Goal: Information Seeking & Learning: Learn about a topic

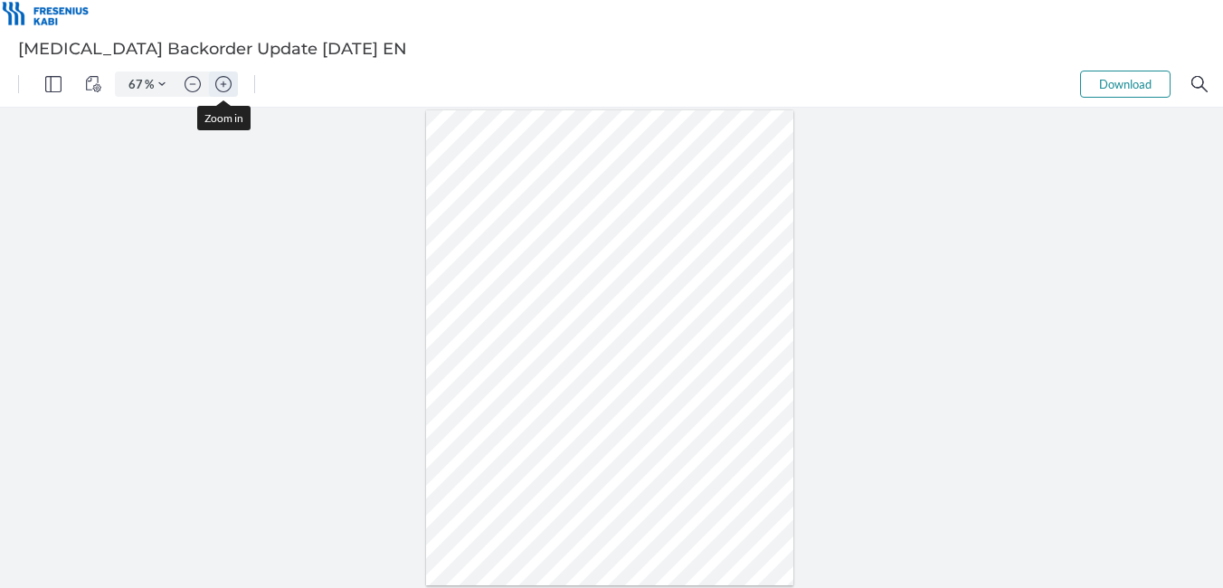
click at [227, 84] on img "Zoom in" at bounding box center [223, 84] width 16 height 16
type input "132"
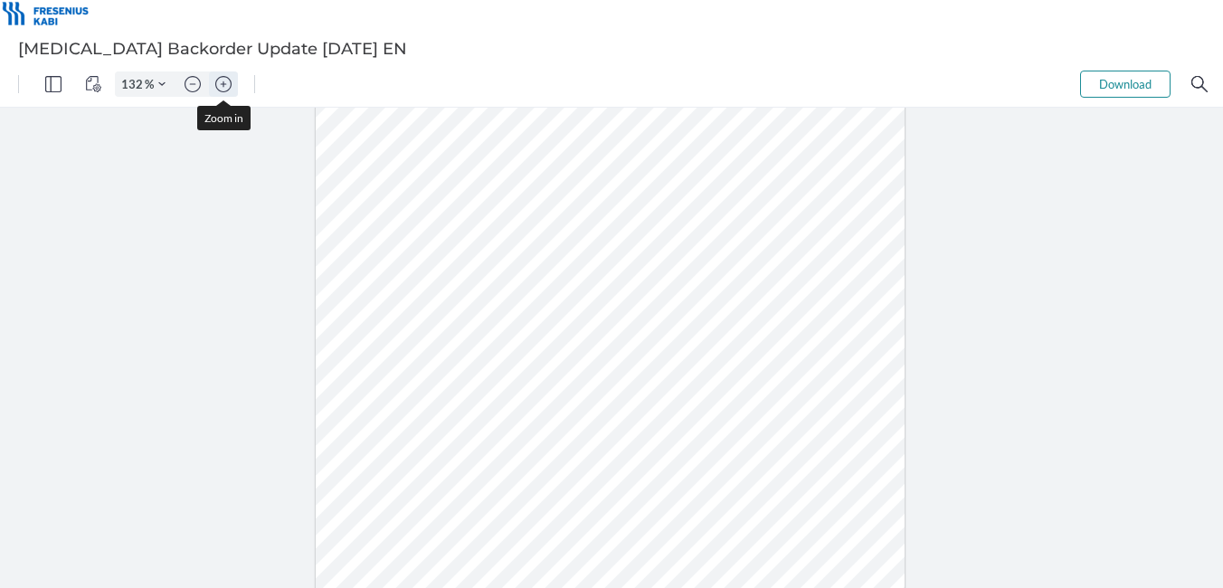
scroll to position [212, 0]
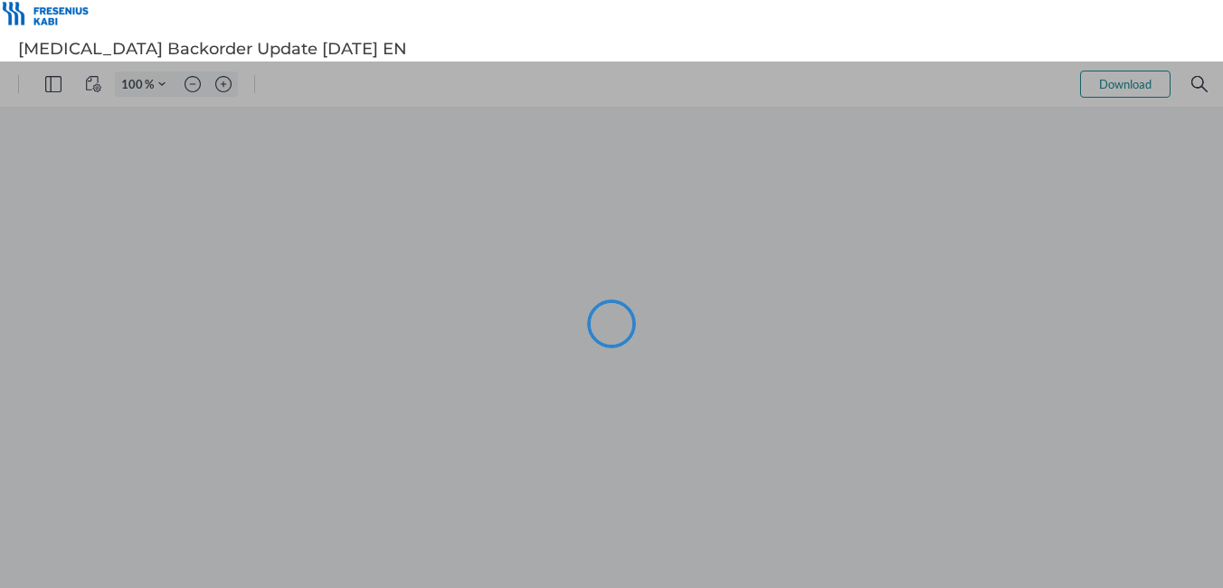
type input "67"
